Goal: Task Accomplishment & Management: Manage account settings

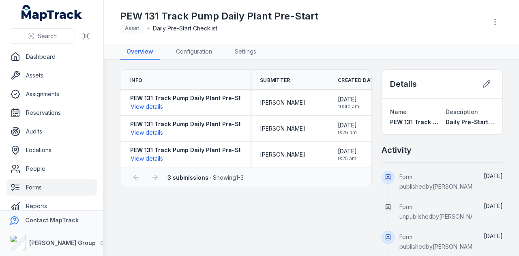
scroll to position [10, 0]
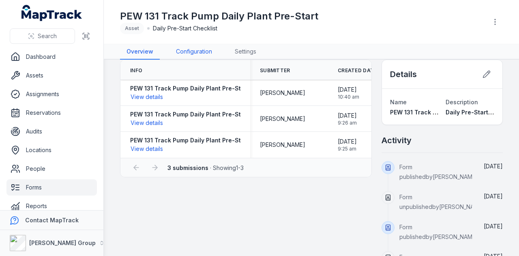
click at [197, 46] on link "Configuration" at bounding box center [193, 51] width 49 height 15
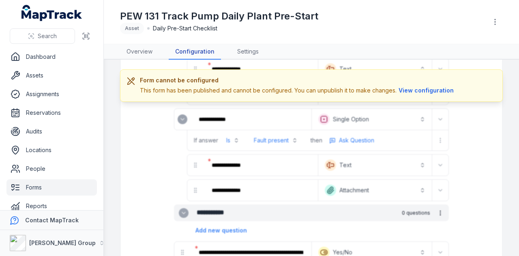
scroll to position [3281, 0]
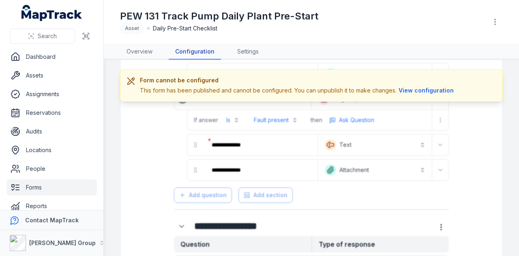
scroll to position [90, 0]
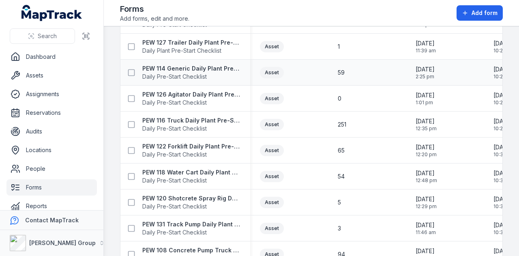
scroll to position [365, 0]
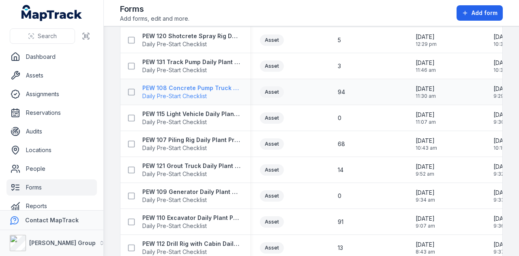
click at [192, 86] on strong "PEW 108 Concrete Pump Truck Daily Plant Pre-Start Checklist" at bounding box center [191, 88] width 98 height 8
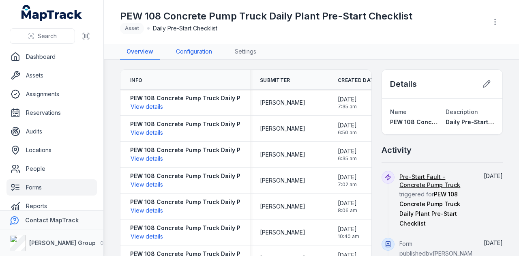
click at [189, 48] on link "Configuration" at bounding box center [193, 51] width 49 height 15
click at [495, 21] on icon "button" at bounding box center [495, 22] width 8 height 8
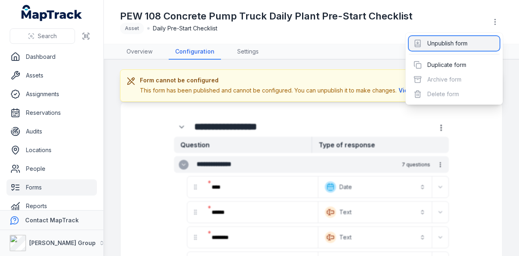
click at [481, 37] on div "Unpublish form" at bounding box center [453, 43] width 91 height 15
